Goal: Book appointment/travel/reservation

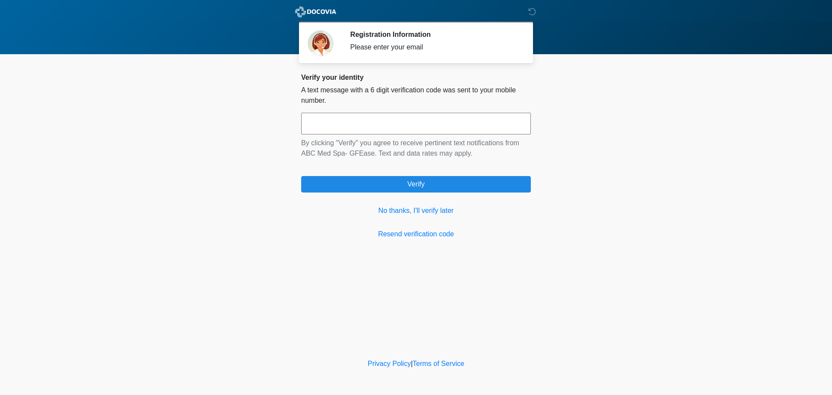
click at [372, 127] on input "text" at bounding box center [416, 124] width 230 height 22
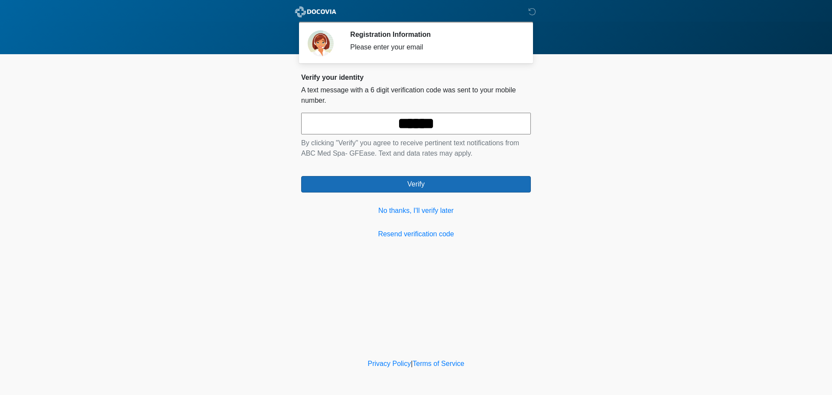
type input "******"
click at [410, 188] on button "Verify" at bounding box center [416, 184] width 230 height 16
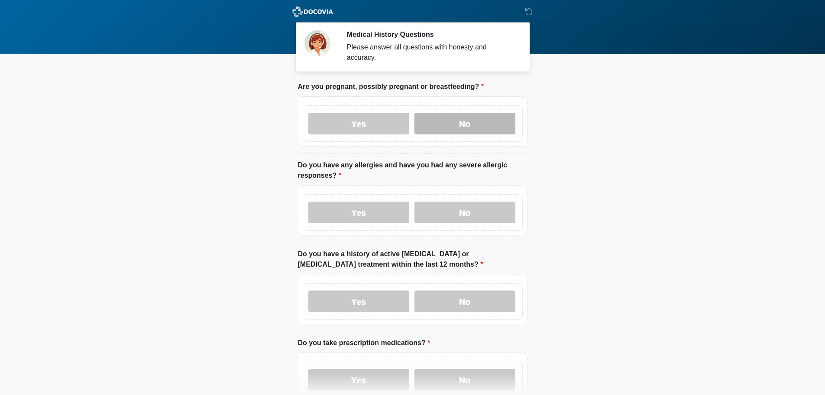
click at [429, 113] on label "No" at bounding box center [465, 124] width 101 height 22
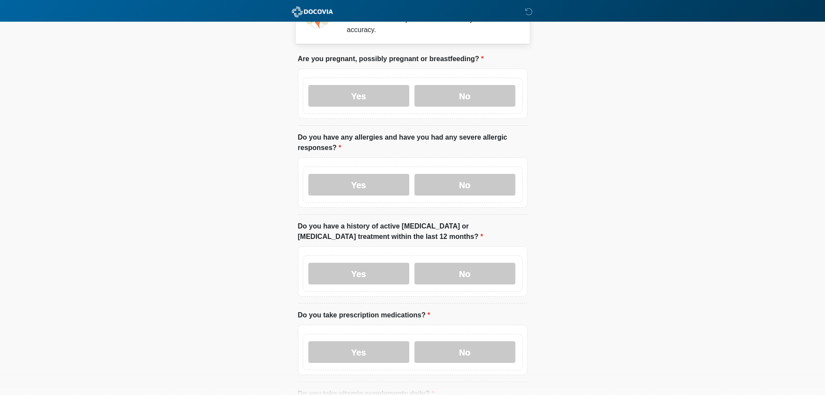
scroll to position [43, 0]
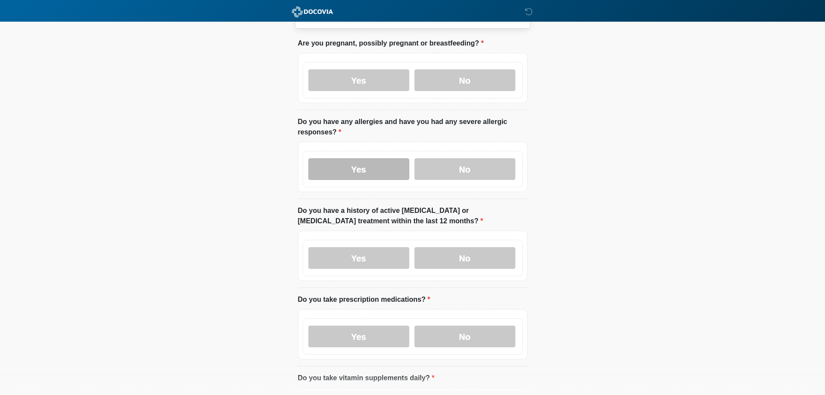
click at [350, 158] on label "Yes" at bounding box center [358, 169] width 101 height 22
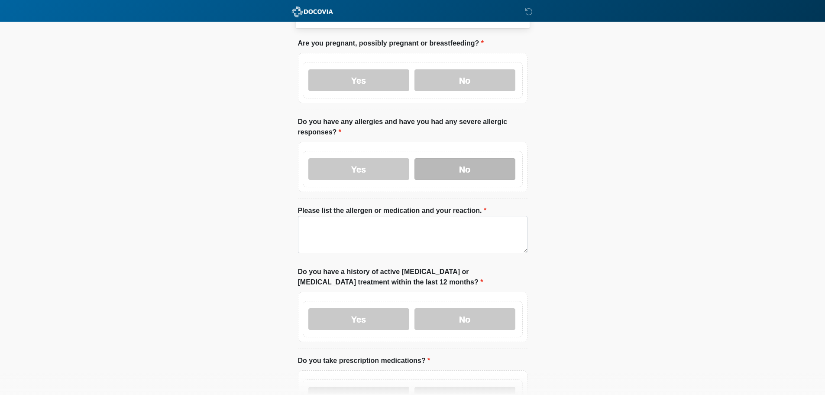
click at [477, 163] on label "No" at bounding box center [465, 169] width 101 height 22
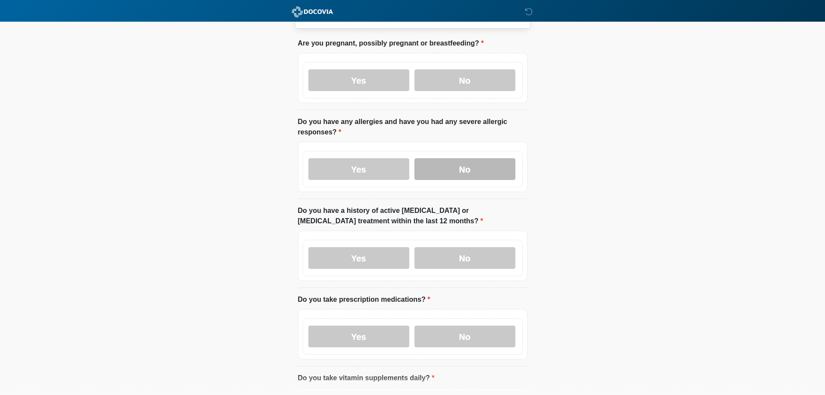
scroll to position [130, 0]
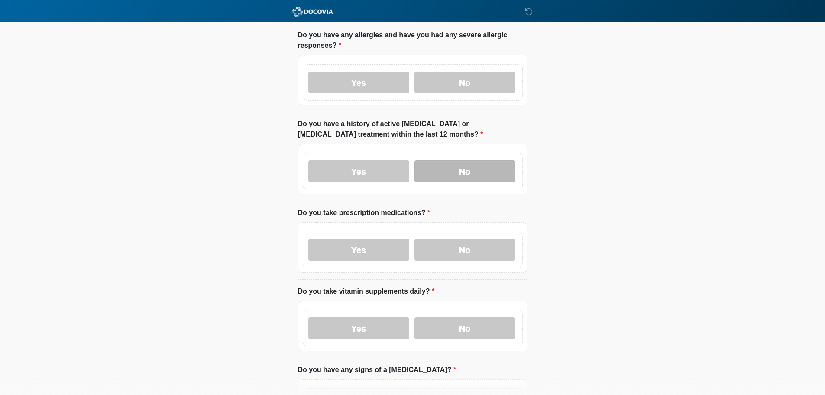
click at [456, 160] on label "No" at bounding box center [465, 171] width 101 height 22
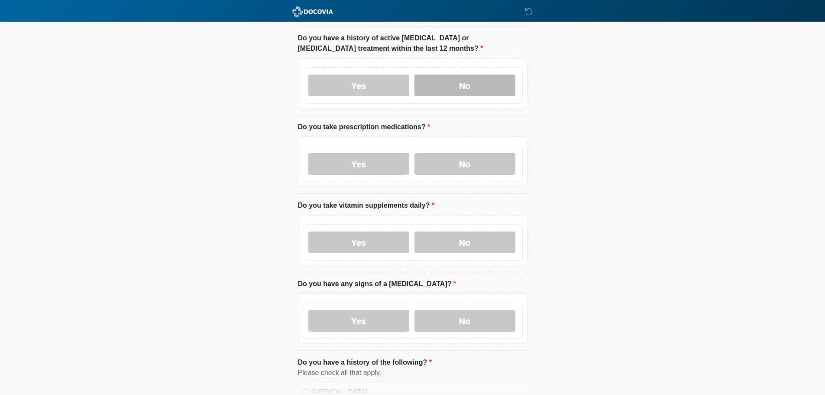
scroll to position [217, 0]
click at [375, 158] on label "Yes" at bounding box center [358, 163] width 101 height 22
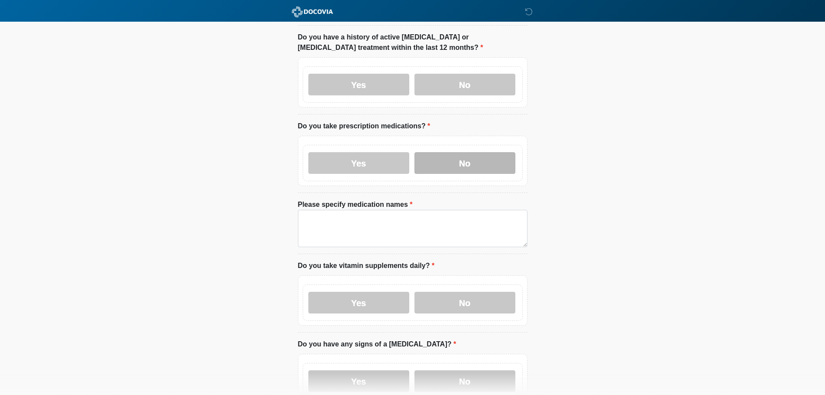
click at [489, 152] on label "No" at bounding box center [465, 163] width 101 height 22
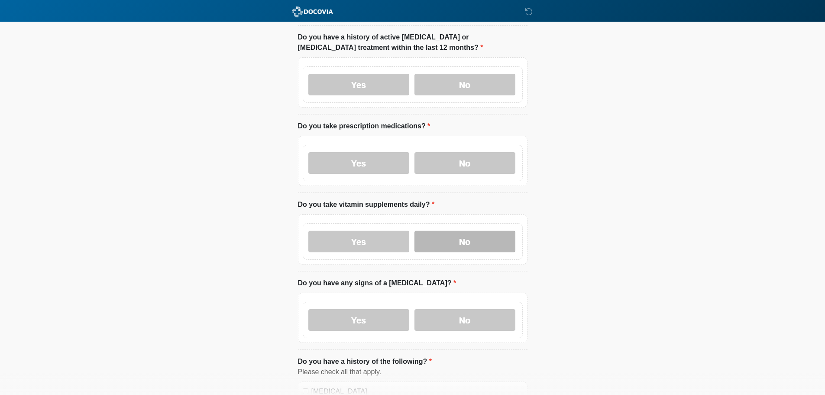
click at [471, 238] on label "No" at bounding box center [465, 241] width 101 height 22
click at [457, 315] on label "No" at bounding box center [465, 320] width 101 height 22
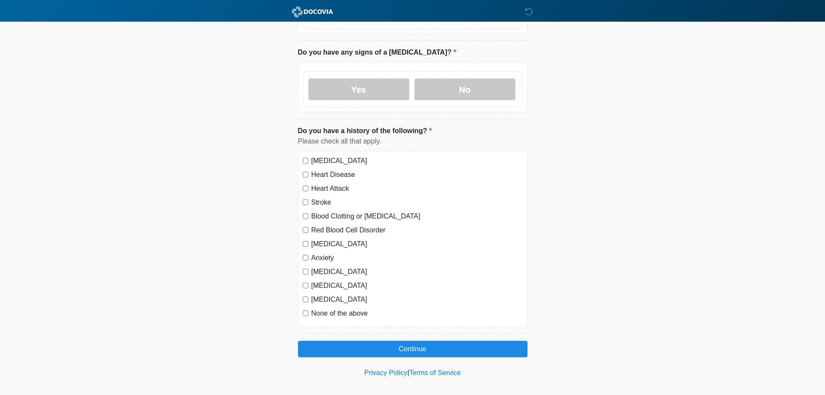
scroll to position [448, 0]
click at [302, 287] on div "[MEDICAL_DATA] Heart Disease Heart Attack Stroke Blood Clotting or [MEDICAL_DAT…" at bounding box center [413, 238] width 230 height 176
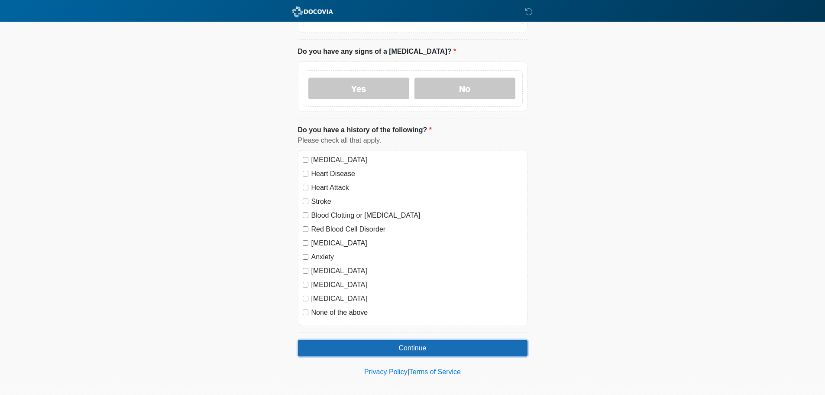
click at [399, 340] on button "Continue" at bounding box center [413, 348] width 230 height 16
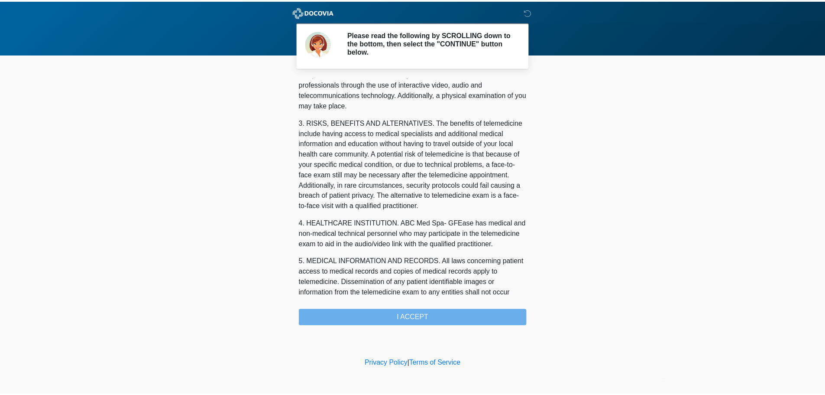
scroll to position [292, 0]
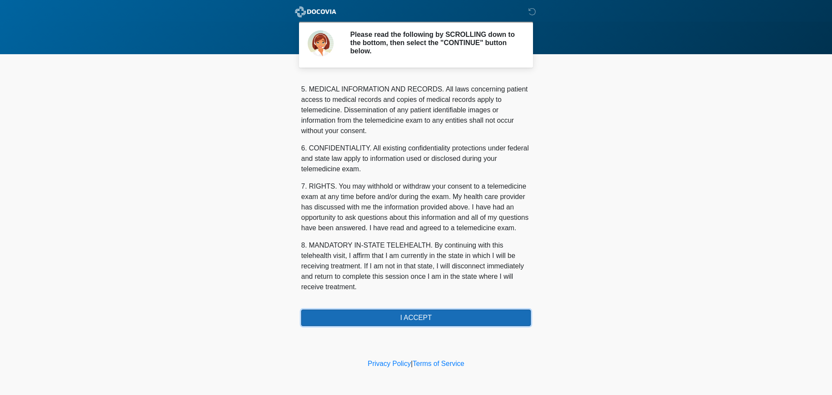
click at [403, 318] on button "I ACCEPT" at bounding box center [416, 317] width 230 height 16
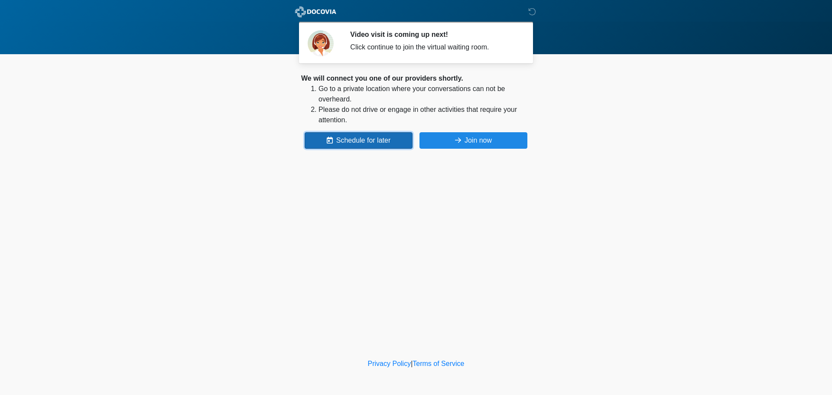
click at [346, 145] on button "Schedule for later" at bounding box center [358, 140] width 108 height 16
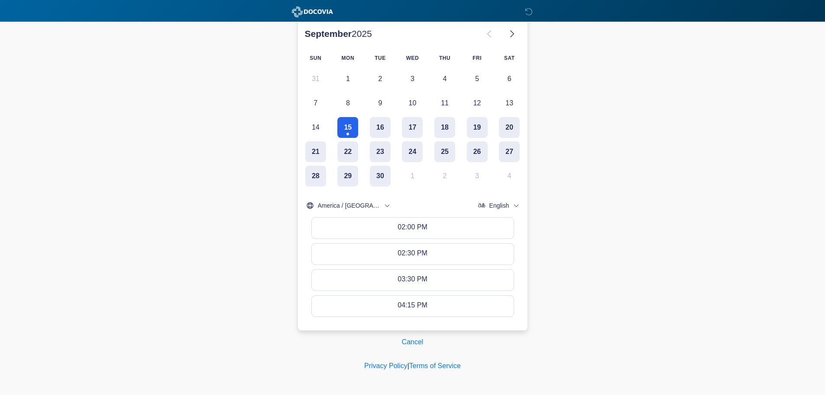
scroll to position [156, 0]
click at [373, 124] on button "16" at bounding box center [380, 126] width 21 height 21
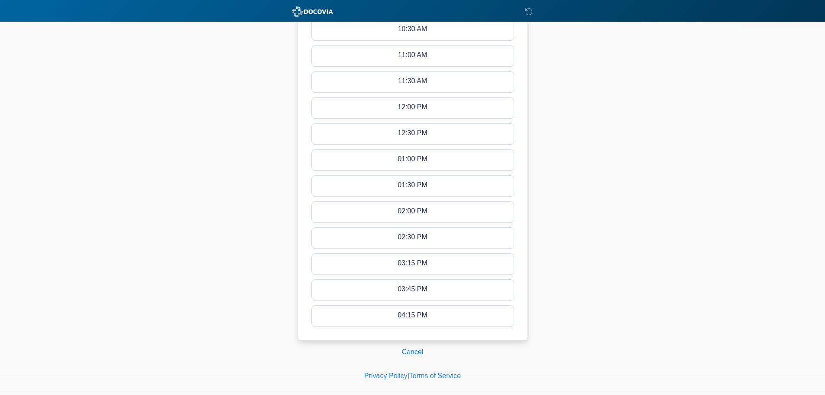
scroll to position [442, 0]
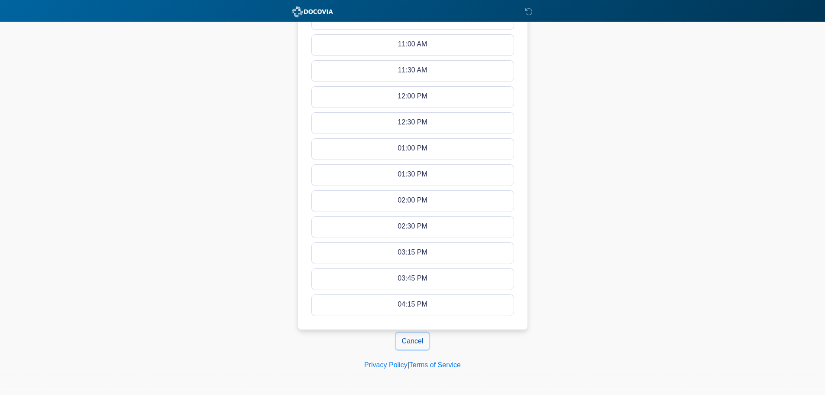
click at [409, 337] on button "Cancel" at bounding box center [412, 341] width 33 height 16
